Goal: Task Accomplishment & Management: Use online tool/utility

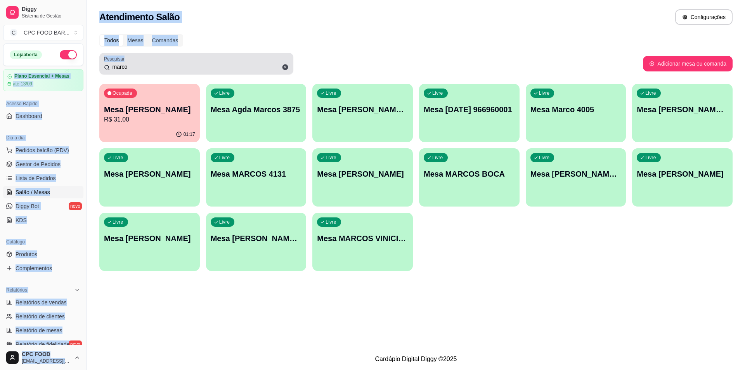
drag, startPoint x: 148, startPoint y: 60, endPoint x: 83, endPoint y: 60, distance: 65.2
click at [83, 60] on div "Diggy Sistema de Gestão C CPC FOOD BAR ... Loja aberta Plano Essencial + Mesas …" at bounding box center [372, 185] width 745 height 370
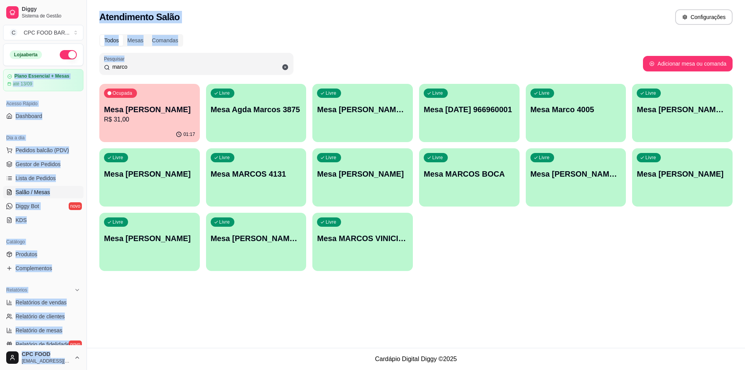
click at [234, 20] on div "Atendimento Salão Configurações" at bounding box center [415, 17] width 633 height 16
click at [20, 152] on span "Pedidos balcão (PDV)" at bounding box center [43, 150] width 54 height 8
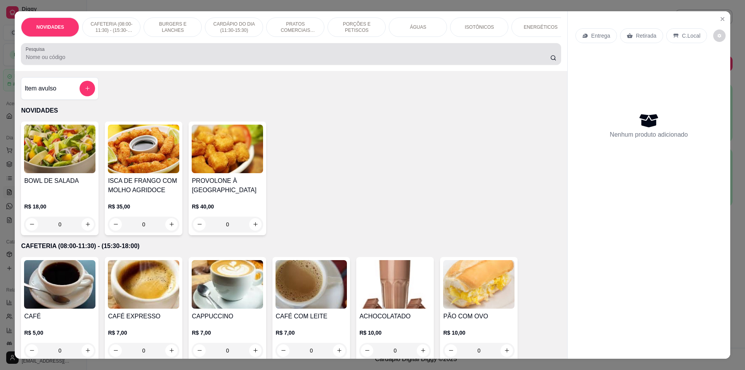
click at [188, 61] on input "Pesquisa" at bounding box center [288, 57] width 524 height 8
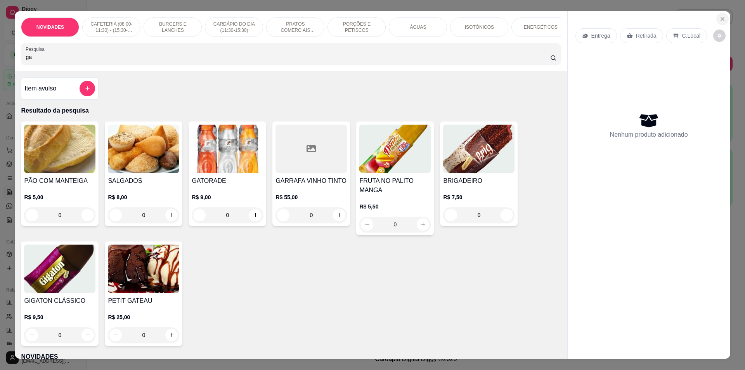
type input "ga"
click at [722, 18] on icon "Close" at bounding box center [722, 19] width 6 height 6
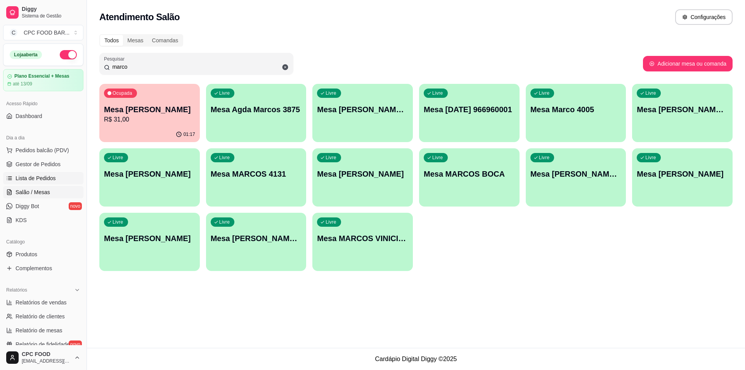
click at [37, 176] on span "Lista de Pedidos" at bounding box center [36, 178] width 40 height 8
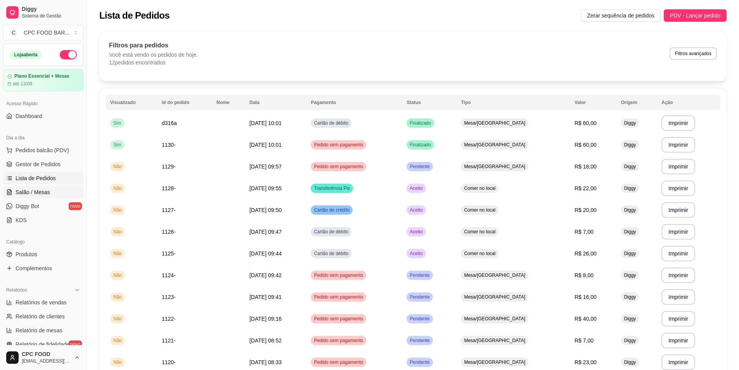
click at [37, 193] on span "Salão / Mesas" at bounding box center [33, 192] width 35 height 8
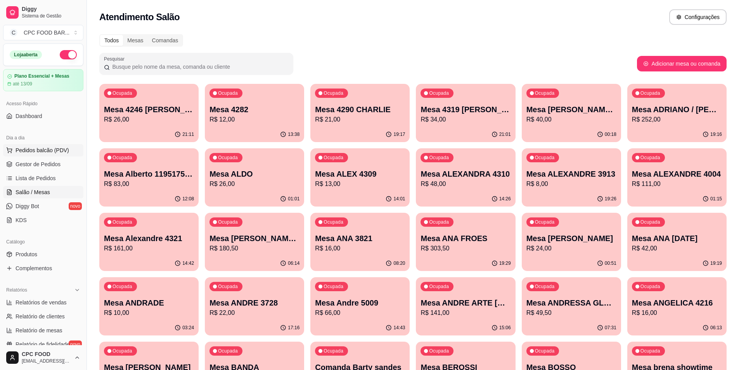
click at [41, 150] on span "Pedidos balcão (PDV)" at bounding box center [43, 150] width 54 height 8
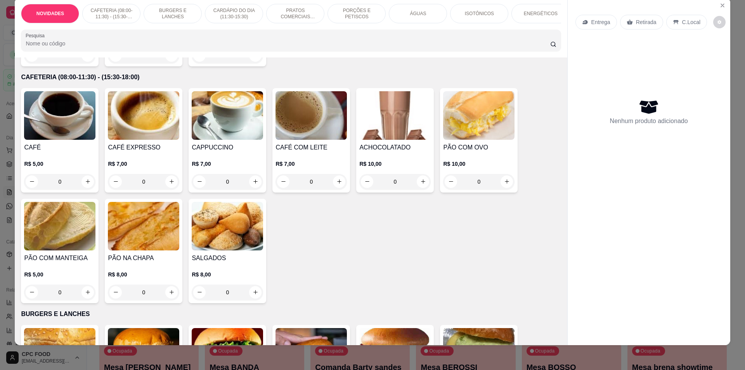
scroll to position [194, 0]
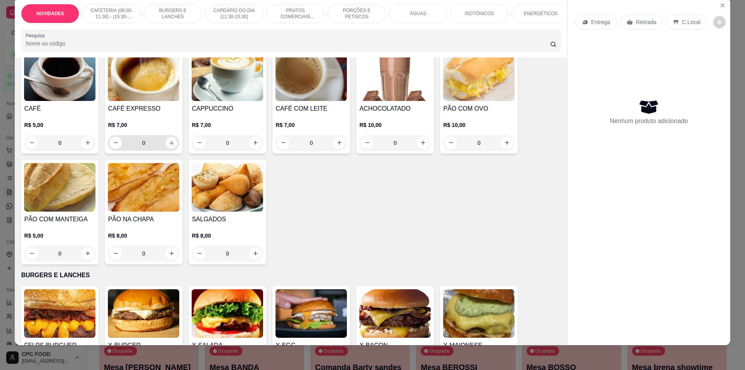
click at [169, 145] on icon "increase-product-quantity" at bounding box center [172, 143] width 6 height 6
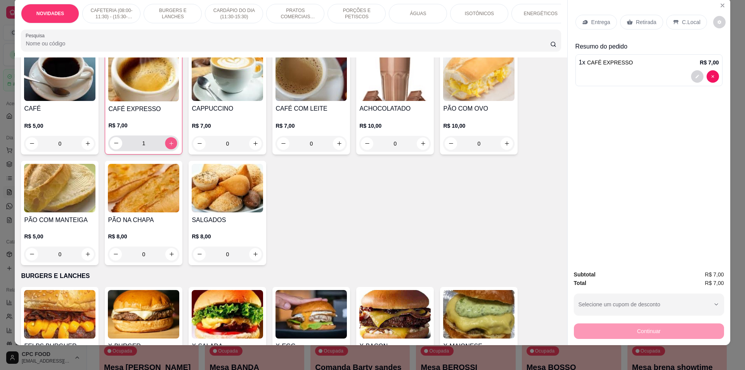
click at [168, 146] on icon "increase-product-quantity" at bounding box center [171, 143] width 6 height 6
type input "2"
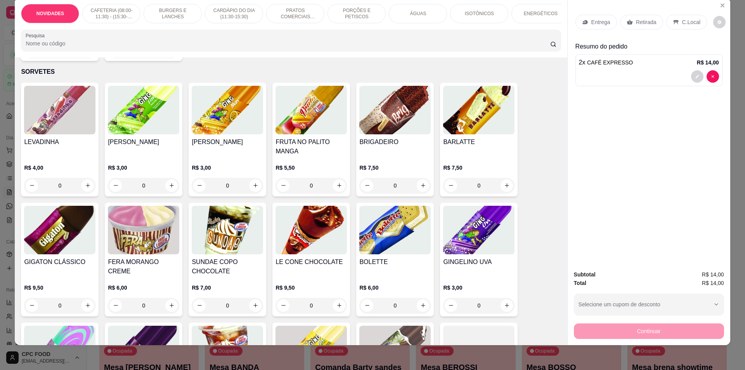
scroll to position [3296, 0]
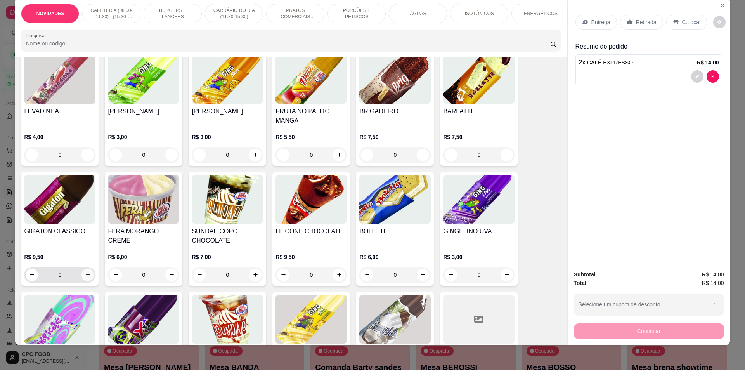
click at [85, 271] on icon "increase-product-quantity" at bounding box center [88, 274] width 6 height 6
type input "1"
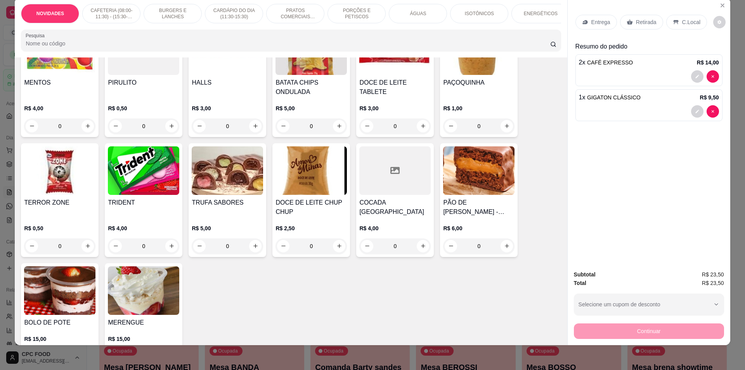
scroll to position [2792, 0]
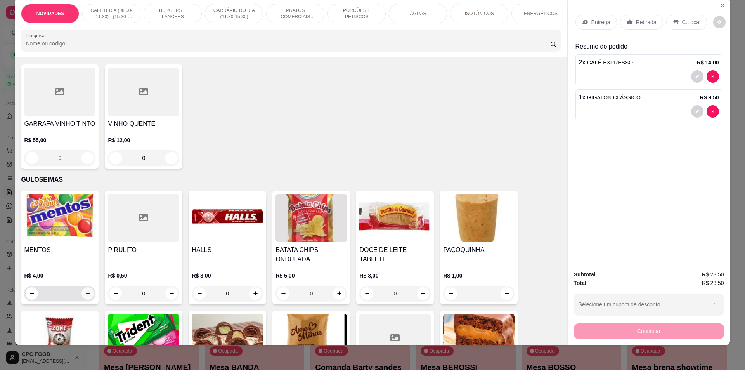
click at [86, 290] on icon "increase-product-quantity" at bounding box center [88, 293] width 6 height 6
type input "1"
click at [643, 22] on p "Retirada" at bounding box center [646, 22] width 21 height 8
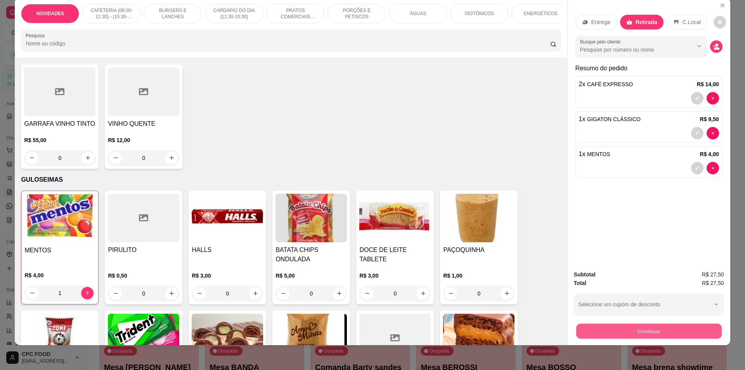
click at [653, 329] on button "Continuar" at bounding box center [648, 330] width 145 height 15
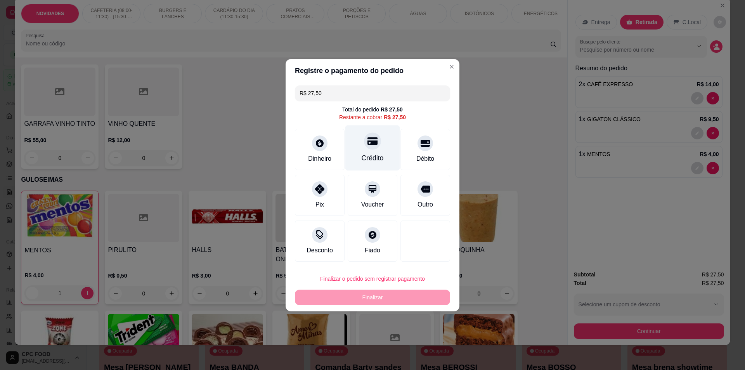
click at [369, 143] on icon at bounding box center [372, 141] width 10 height 8
type input "R$ 0,00"
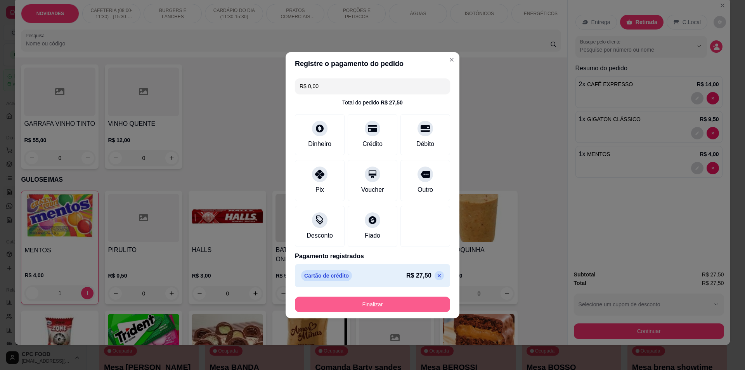
click at [399, 309] on button "Finalizar" at bounding box center [372, 304] width 155 height 16
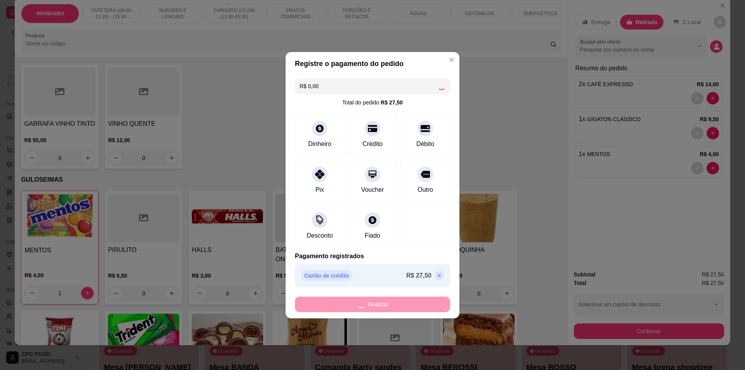
type input "0"
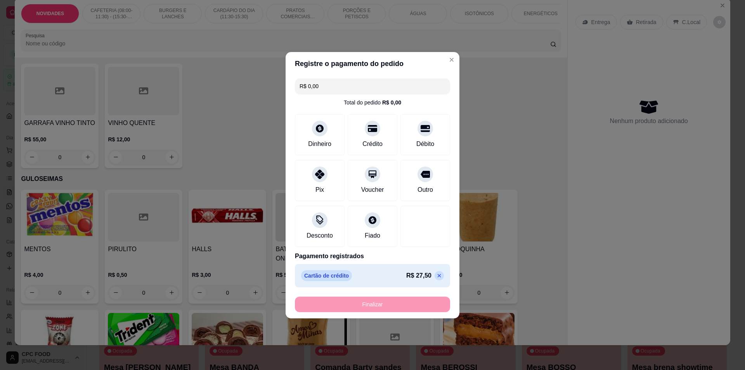
type input "-R$ 27,50"
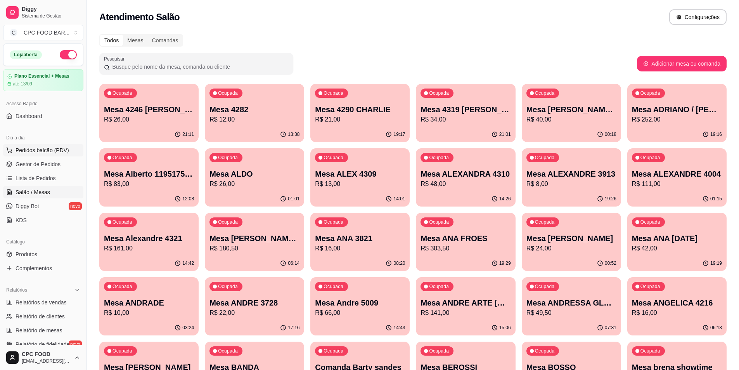
click at [46, 146] on span "Pedidos balcão (PDV)" at bounding box center [43, 150] width 54 height 8
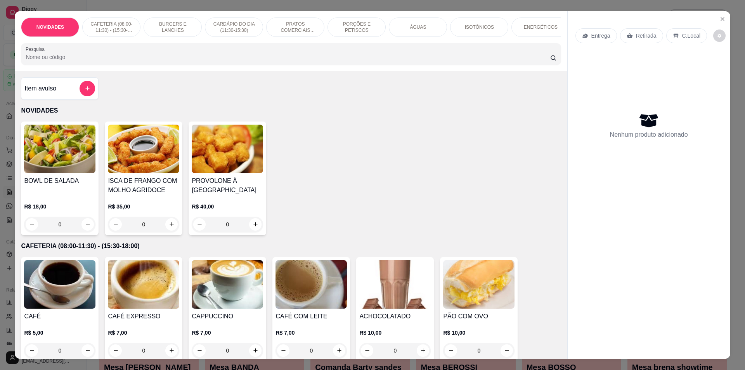
click at [186, 71] on div "NOVIDADES CAFETERIA (08:00-11:30) - (15:30-18:00) BURGERS E LANCHES CARDÁPIO DO…" at bounding box center [291, 41] width 552 height 60
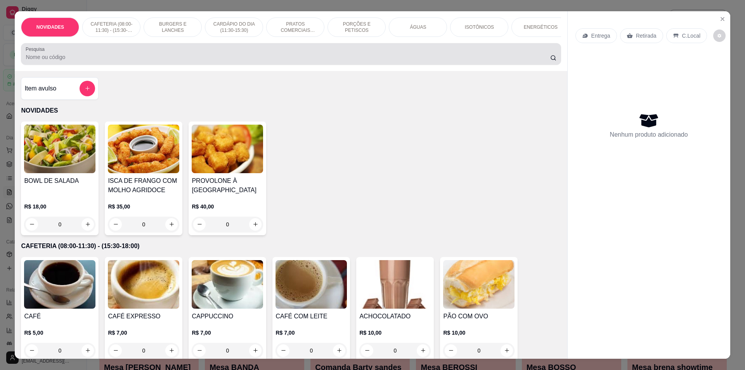
click at [190, 58] on div at bounding box center [291, 54] width 530 height 16
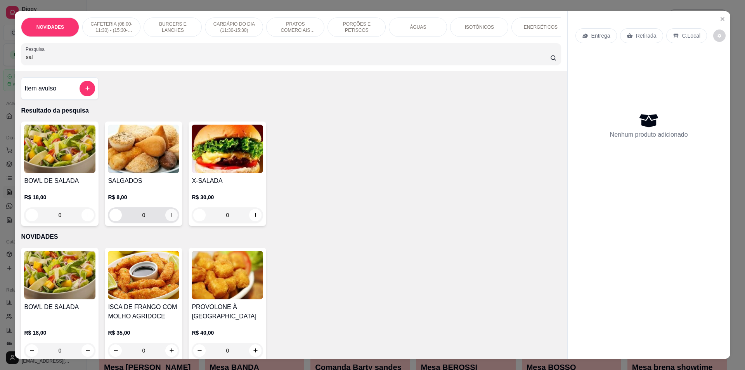
type input "sal"
click at [169, 218] on icon "increase-product-quantity" at bounding box center [172, 215] width 6 height 6
type input "1"
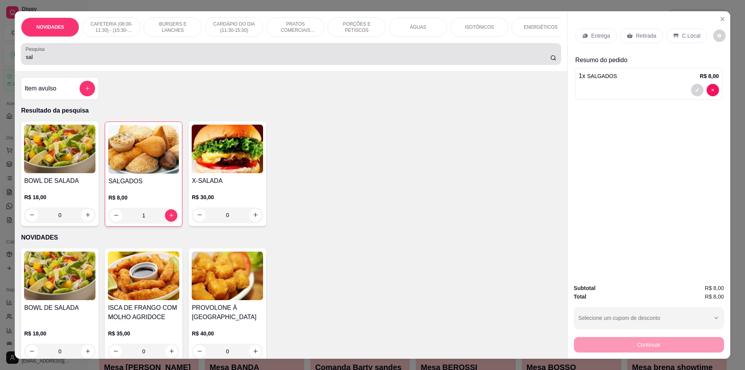
click at [198, 59] on input "sal" at bounding box center [288, 57] width 524 height 8
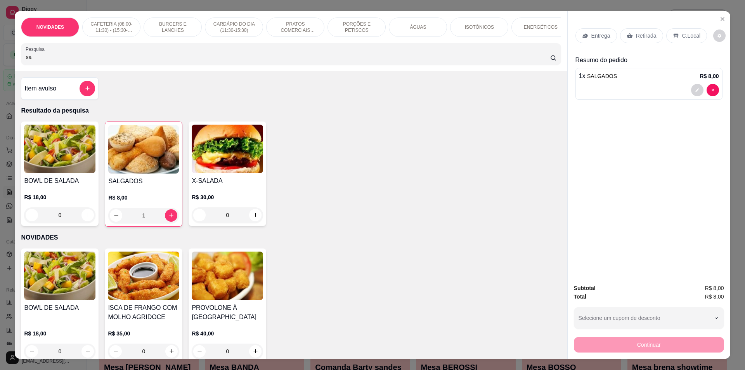
type input "s"
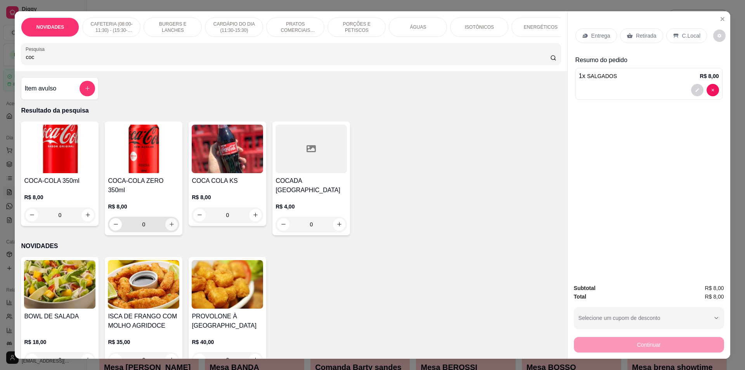
type input "coc"
click at [165, 219] on button "increase-product-quantity" at bounding box center [171, 224] width 12 height 12
type input "1"
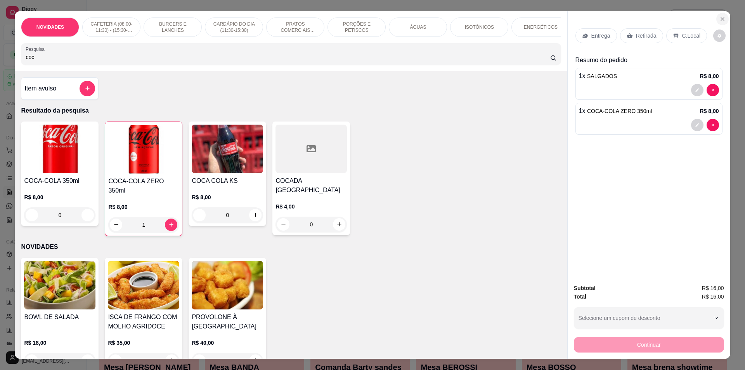
click at [720, 19] on icon "Close" at bounding box center [722, 19] width 6 height 6
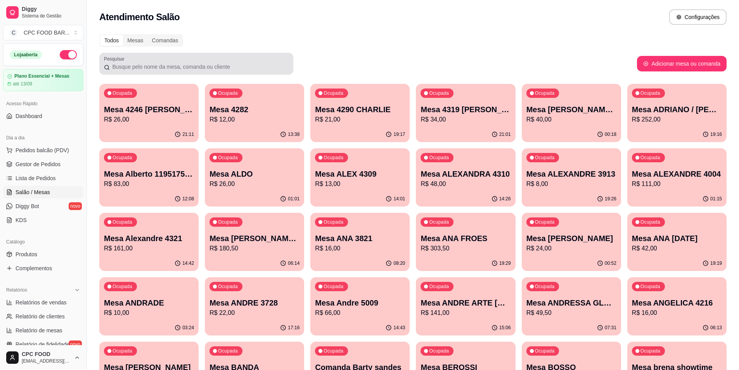
click at [228, 68] on input "Pesquisar" at bounding box center [199, 67] width 179 height 8
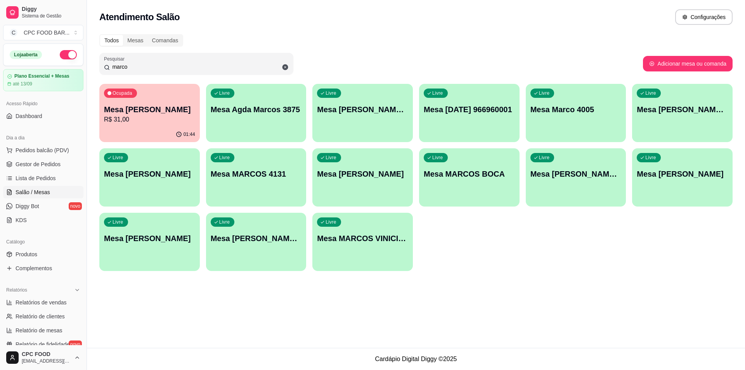
type input "marco"
click at [137, 112] on p "Mesa [PERSON_NAME]" at bounding box center [149, 109] width 91 height 11
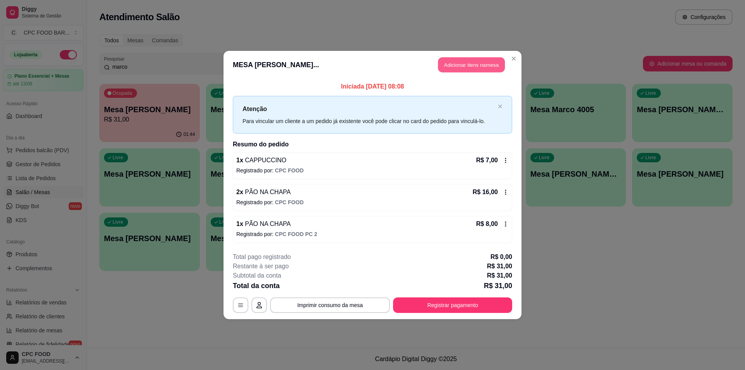
click at [490, 60] on button "Adicionar itens na mesa" at bounding box center [471, 64] width 67 height 15
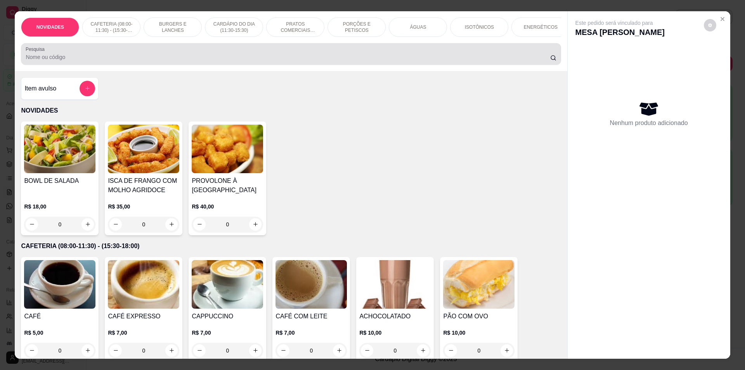
click at [309, 61] on input "Pesquisa" at bounding box center [288, 57] width 524 height 8
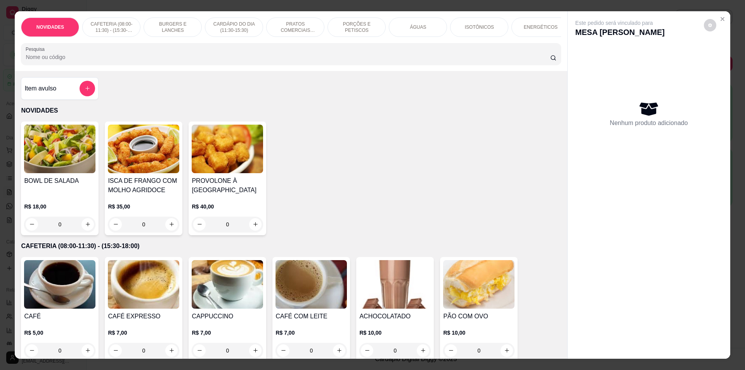
click at [432, 24] on div "ÁGUAS" at bounding box center [418, 26] width 58 height 19
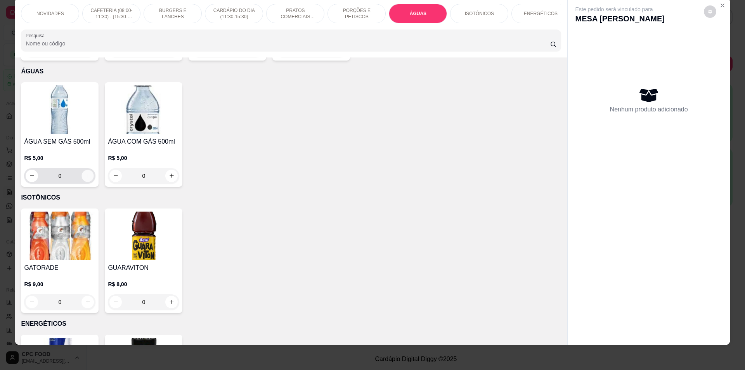
click at [88, 171] on button "increase-product-quantity" at bounding box center [88, 175] width 12 height 12
type input "1"
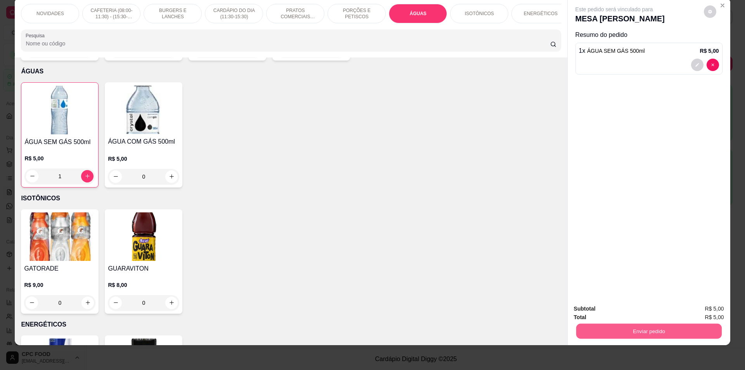
click at [613, 331] on button "Enviar pedido" at bounding box center [648, 330] width 145 height 15
click at [598, 315] on button "Não registrar e enviar pedido" at bounding box center [622, 311] width 81 height 15
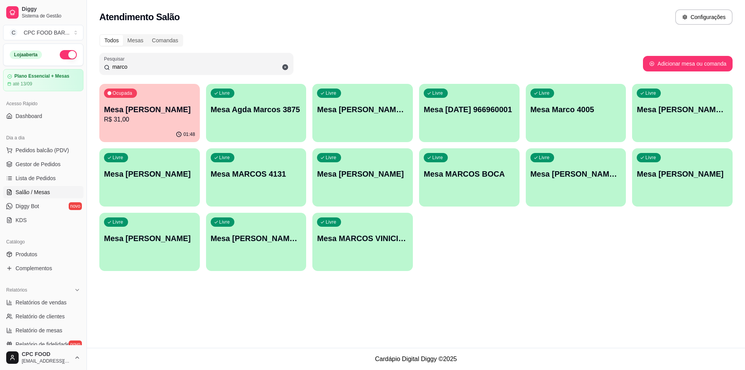
click at [140, 68] on input "marco" at bounding box center [199, 67] width 179 height 8
click at [141, 68] on input "marco" at bounding box center [199, 67] width 179 height 8
click at [141, 67] on input "marco" at bounding box center [199, 67] width 179 height 8
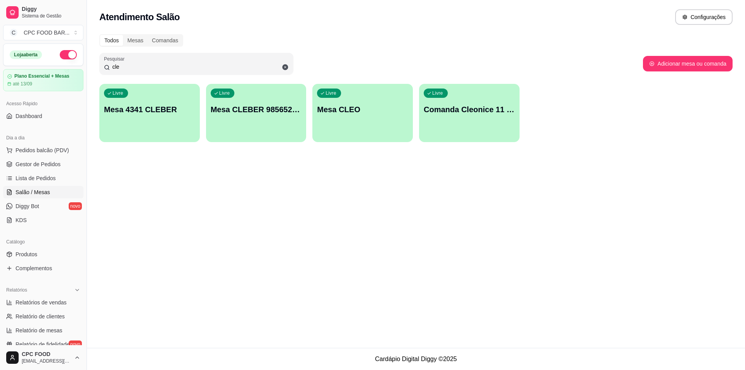
type input "cle"
click at [259, 119] on div "Livre Mesa CLEBER 985652973" at bounding box center [256, 108] width 100 height 49
click at [252, 113] on div "Livre Mesa CLEBER 985652973" at bounding box center [256, 108] width 100 height 49
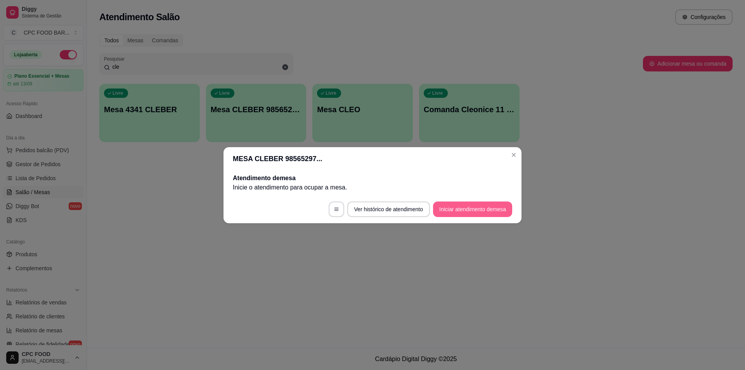
click at [450, 210] on button "Iniciar atendimento de mesa" at bounding box center [472, 209] width 79 height 16
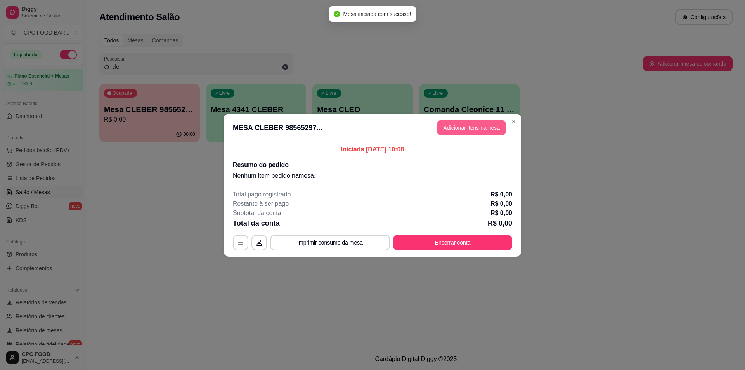
click at [480, 125] on button "Adicionar itens na mesa" at bounding box center [471, 128] width 69 height 16
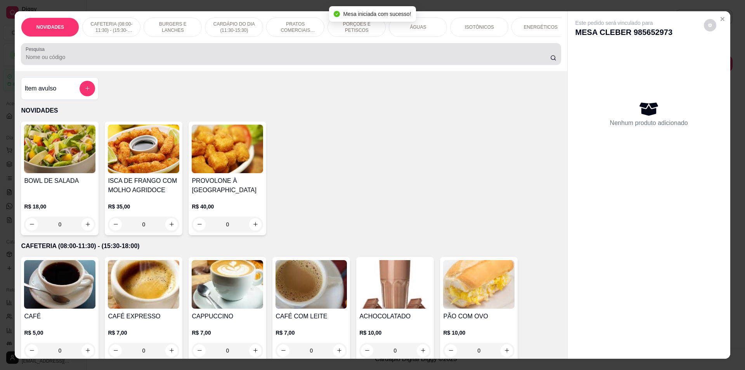
click at [201, 61] on input "Pesquisa" at bounding box center [288, 57] width 524 height 8
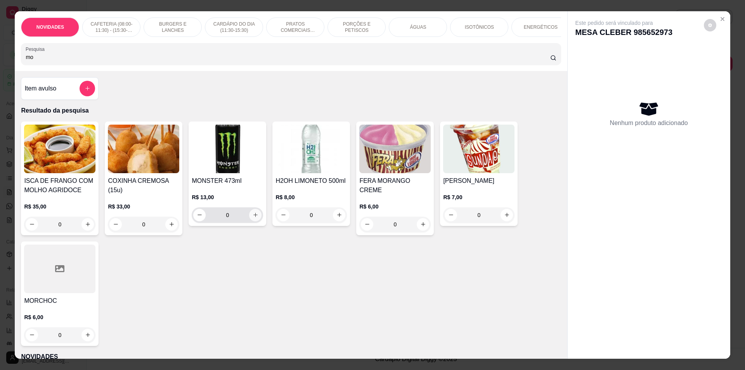
type input "mo"
click at [249, 221] on button "increase-product-quantity" at bounding box center [255, 215] width 12 height 12
type input "1"
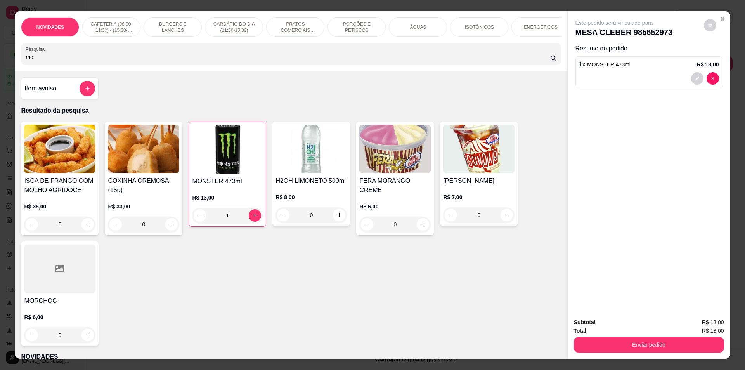
click at [48, 61] on input "mo" at bounding box center [288, 57] width 524 height 8
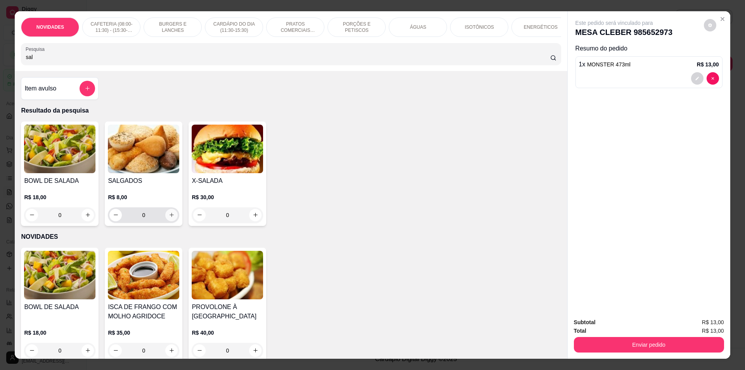
type input "sal"
click at [169, 218] on icon "increase-product-quantity" at bounding box center [172, 215] width 6 height 6
type input "1"
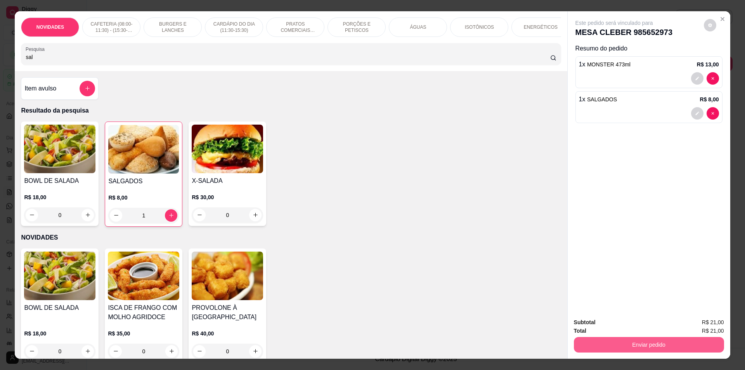
click at [640, 347] on button "Enviar pedido" at bounding box center [649, 345] width 150 height 16
click at [637, 325] on button "Não registrar e enviar pedido" at bounding box center [623, 325] width 78 height 14
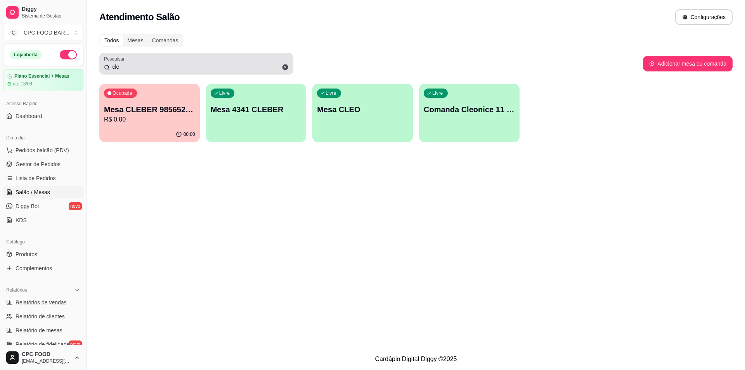
click at [126, 69] on input "cle" at bounding box center [199, 67] width 179 height 8
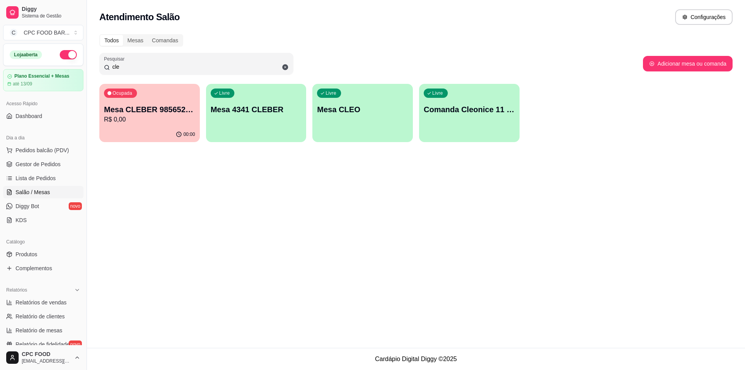
click at [126, 69] on input "cle" at bounding box center [199, 67] width 179 height 8
click at [126, 68] on input "cle" at bounding box center [199, 67] width 179 height 8
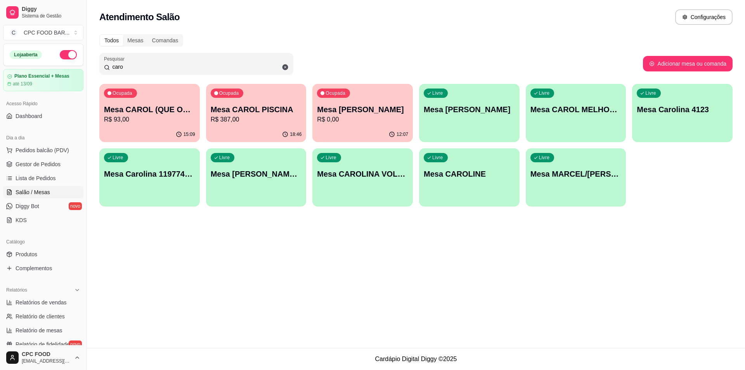
type input "caro"
click at [269, 111] on p "Mesa CAROL PISCINA" at bounding box center [256, 109] width 88 height 10
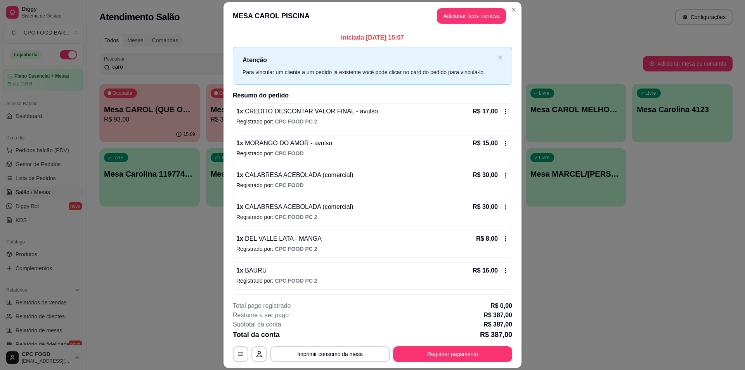
drag, startPoint x: 324, startPoint y: 120, endPoint x: 329, endPoint y: 119, distance: 5.5
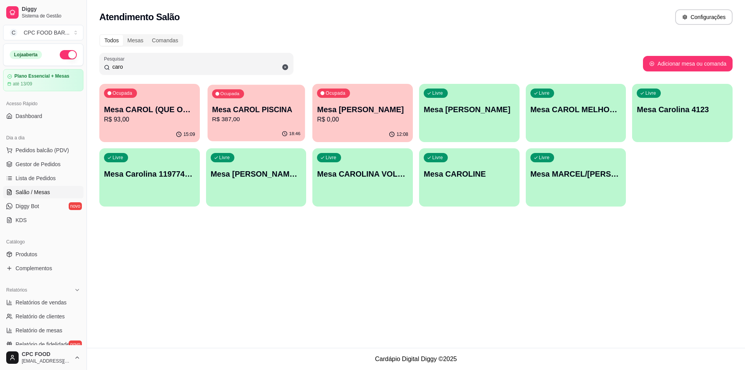
click at [272, 127] on div "18:46" at bounding box center [255, 133] width 97 height 15
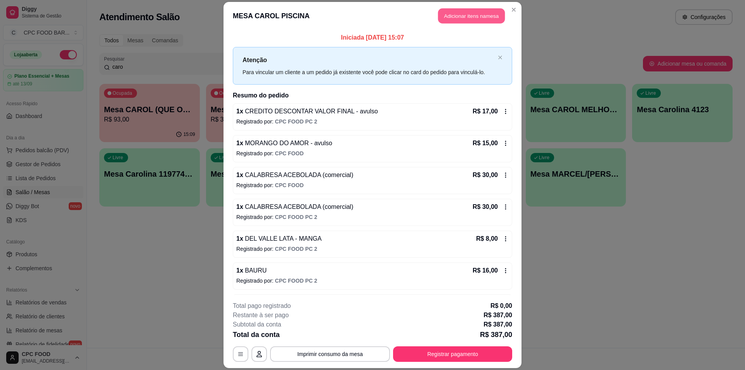
click at [451, 18] on button "Adicionar itens na mesa" at bounding box center [471, 15] width 67 height 15
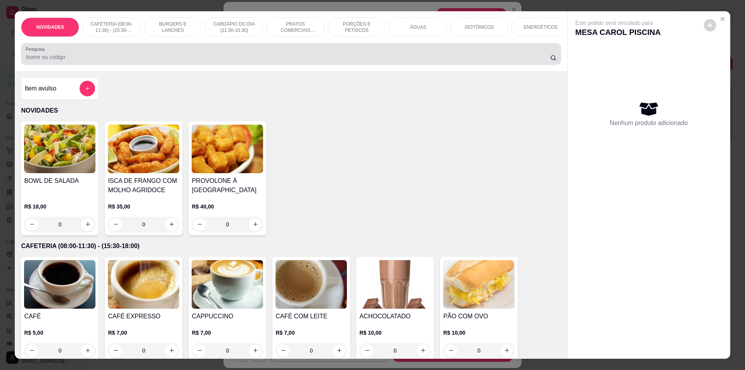
click at [251, 61] on input "Pesquisa" at bounding box center [288, 57] width 524 height 8
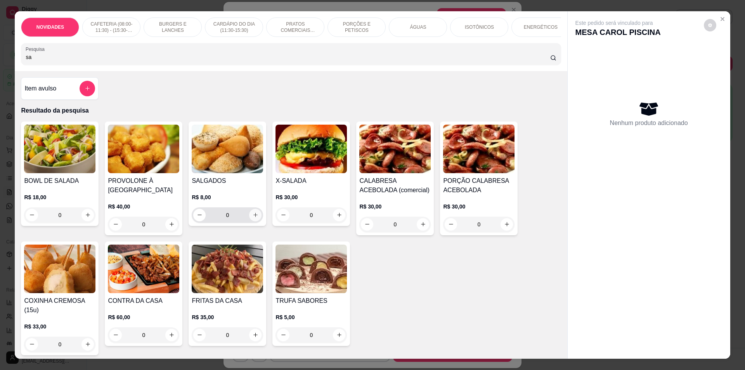
type input "sa"
click at [254, 218] on icon "increase-product-quantity" at bounding box center [255, 215] width 6 height 6
type input "1"
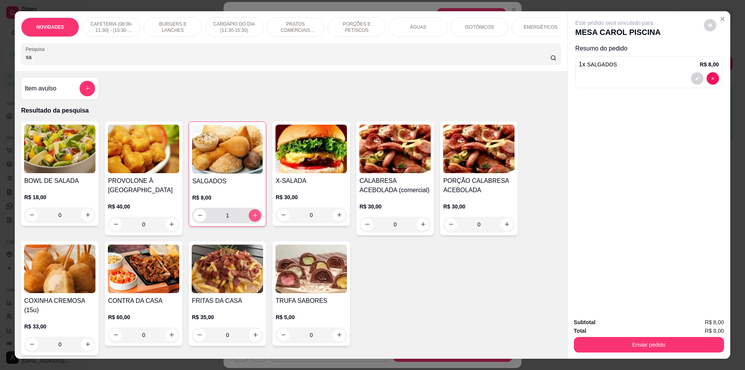
click at [253, 218] on icon "increase-product-quantity" at bounding box center [255, 215] width 6 height 6
type input "2"
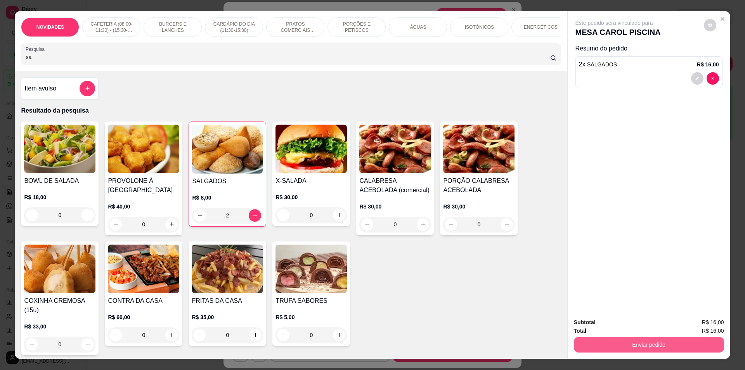
click at [671, 342] on button "Enviar pedido" at bounding box center [649, 345] width 150 height 16
click at [646, 323] on button "Não registrar e enviar pedido" at bounding box center [622, 325] width 81 height 15
